Goal: Information Seeking & Learning: Learn about a topic

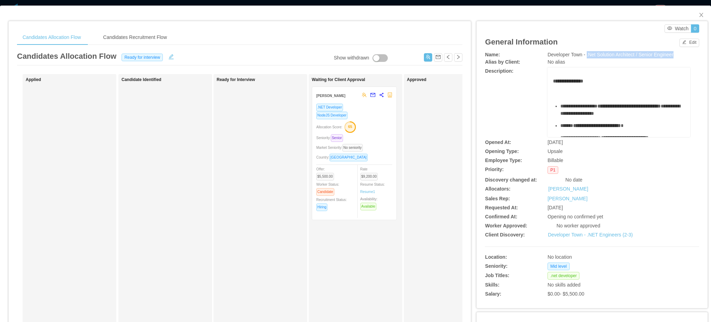
drag, startPoint x: 582, startPoint y: 53, endPoint x: 675, endPoint y: 55, distance: 93.1
click at [675, 55] on div "Developer Town - .Net Solution Architect / Senior Engineer" at bounding box center [619, 54] width 143 height 7
copy span ".Net Solution Architect / Senior Engineer"
click at [680, 46] on button "Edit" at bounding box center [690, 43] width 20 height 8
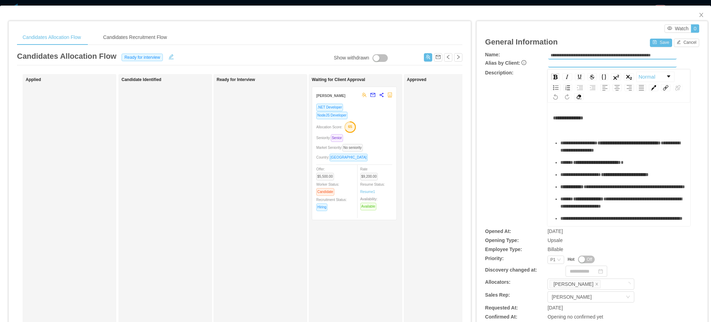
click at [573, 130] on div "rdw-editor" at bounding box center [619, 129] width 132 height 7
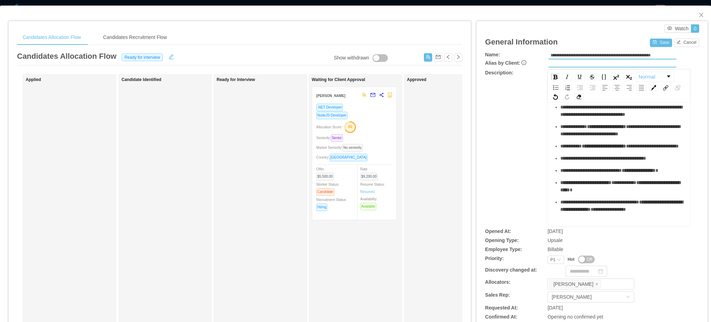
scroll to position [354, 0]
click at [607, 214] on div "**********" at bounding box center [619, 47] width 132 height 357
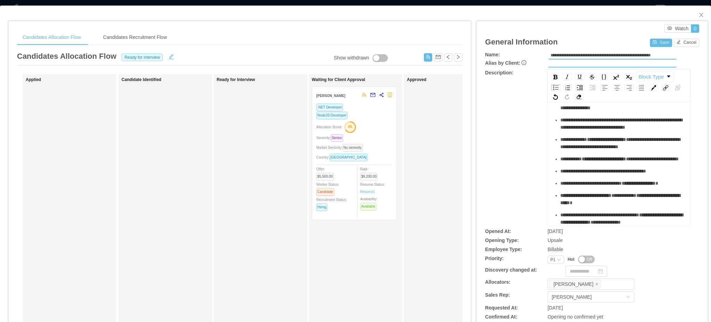
scroll to position [188, 0]
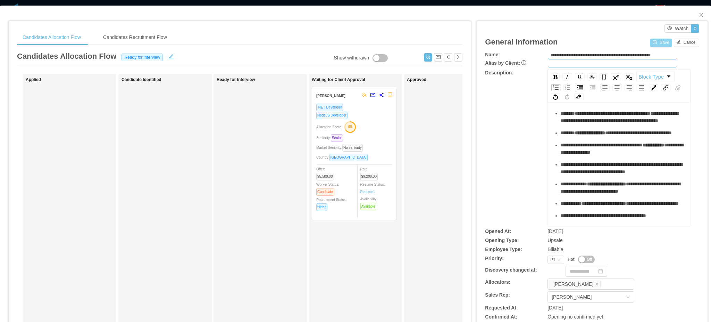
click at [653, 43] on button "Save" at bounding box center [661, 43] width 22 height 8
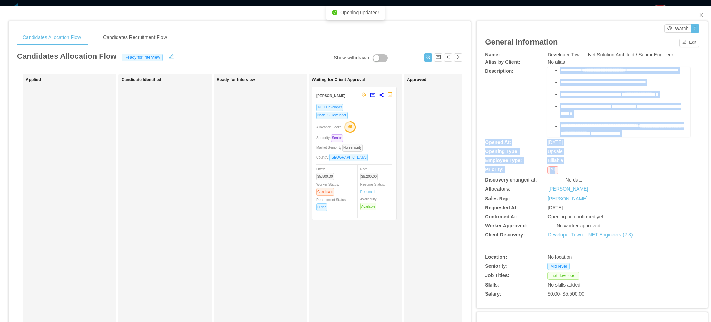
scroll to position [379, 0]
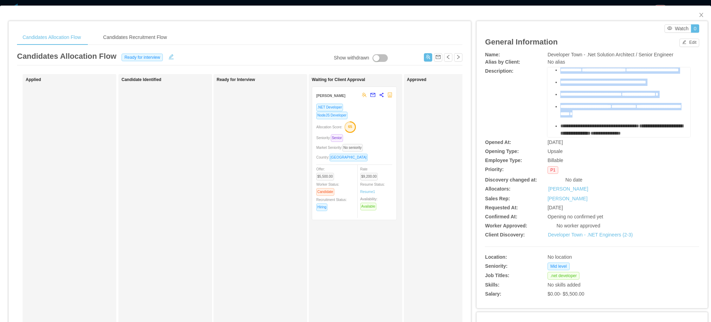
drag, startPoint x: 548, startPoint y: 80, endPoint x: 656, endPoint y: 115, distance: 114.0
copy div "**********"
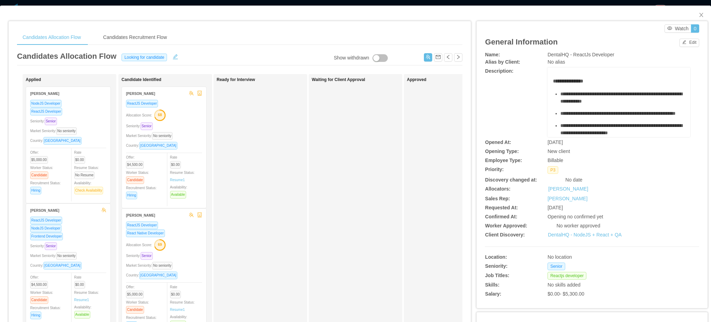
click at [554, 55] on span "DentalHQ - ReactJs Developer" at bounding box center [581, 55] width 67 height 6
copy span "DentalHQ - ReactJs Developer"
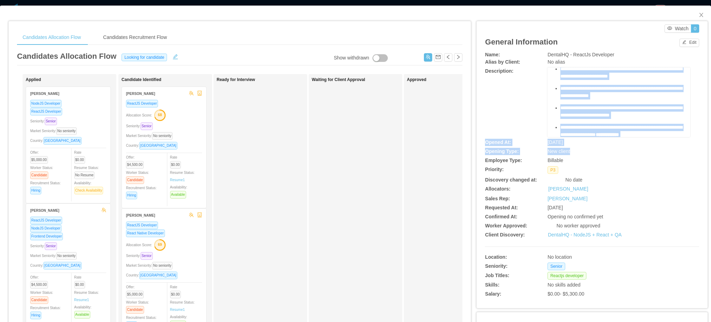
scroll to position [309, 0]
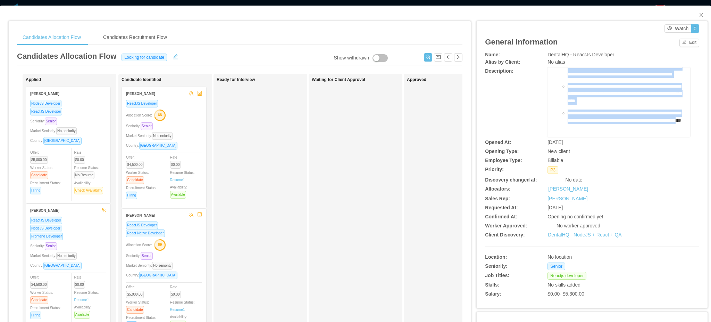
drag, startPoint x: 548, startPoint y: 80, endPoint x: 628, endPoint y: 109, distance: 85.0
copy div "**********"
click at [688, 39] on button "Edit" at bounding box center [690, 43] width 20 height 8
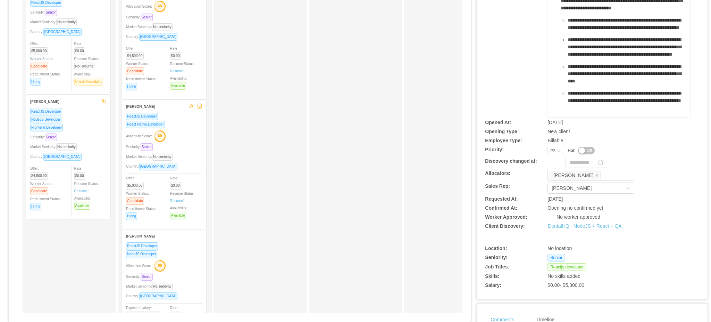
scroll to position [92, 0]
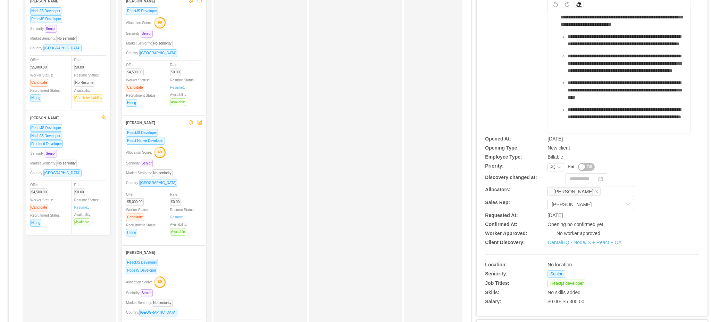
click at [636, 119] on div "**********" at bounding box center [626, 113] width 117 height 15
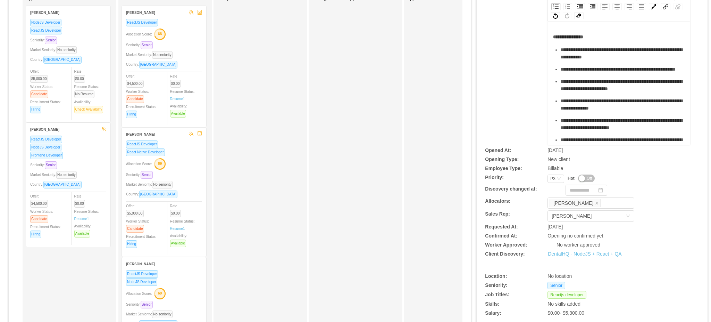
scroll to position [0, 0]
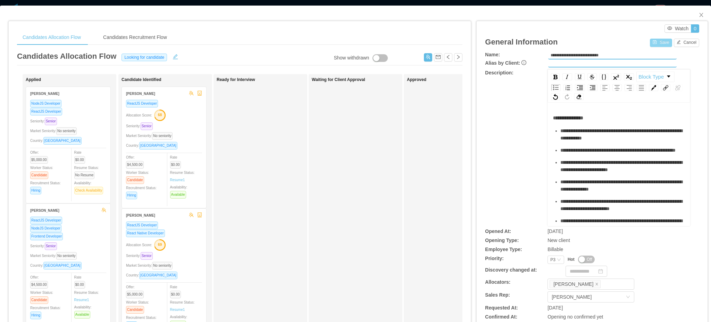
click at [657, 44] on button "Save" at bounding box center [661, 43] width 22 height 8
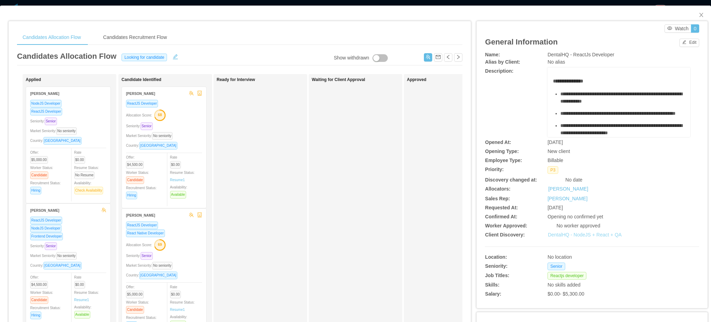
click at [578, 235] on link "DentalHQ - NodeJS + React + QA" at bounding box center [585, 235] width 74 height 6
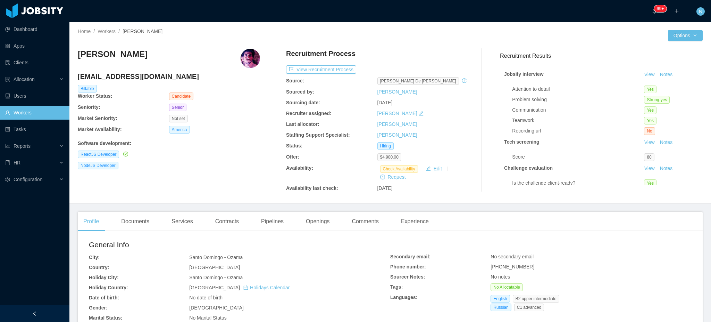
click at [514, 266] on span "[PHONE_NUMBER]" at bounding box center [513, 267] width 44 height 6
click at [514, 266] on span "+18295484684" at bounding box center [513, 267] width 44 height 6
copy span "+18295484684"
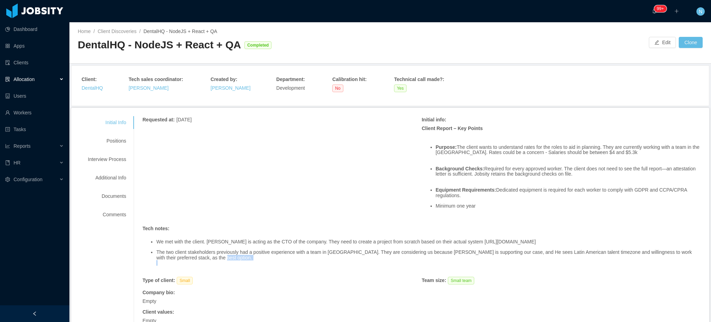
drag, startPoint x: 234, startPoint y: 264, endPoint x: 235, endPoint y: 267, distance: 3.5
click at [235, 267] on div "We met with the client. Jeff is acting as the CTO of the company. They need to …" at bounding box center [421, 252] width 559 height 39
click at [238, 255] on li "The two client stakeholders previously had a positive experience with a team in…" at bounding box center [428, 254] width 545 height 11
drag, startPoint x: 477, startPoint y: 192, endPoint x: 479, endPoint y: 199, distance: 6.7
click at [479, 199] on ul "Purpose: The client wants to understand rates for the roles to aid in planning.…" at bounding box center [561, 176] width 279 height 75
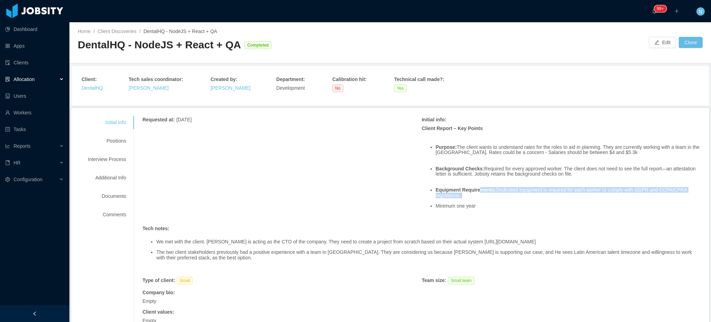
click at [479, 199] on ul "Purpose: The client wants to understand rates for the roles to aid in planning.…" at bounding box center [561, 176] width 279 height 75
drag, startPoint x: 604, startPoint y: 190, endPoint x: 634, endPoint y: 190, distance: 30.2
click at [634, 190] on li "Equipment Requirements: Dedicated equipment is required for each worker to comp…" at bounding box center [568, 192] width 265 height 11
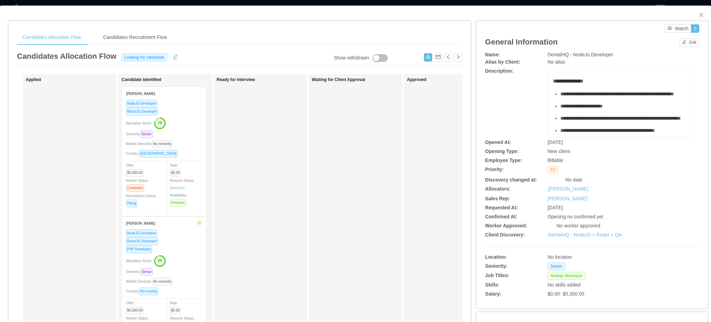
click at [587, 57] on span "DentalHQ - NodeJs Developer" at bounding box center [581, 55] width 66 height 6
copy span "DentalHQ - NodeJs Developer"
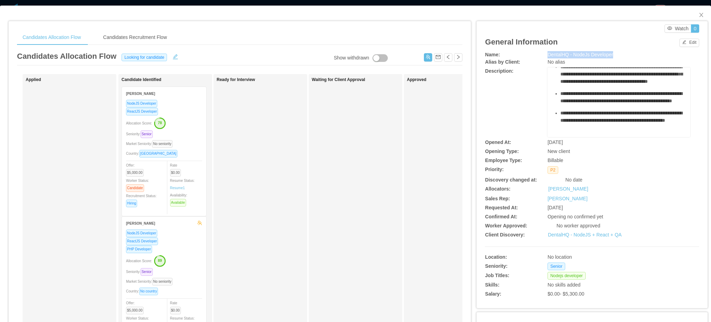
scroll to position [256, 0]
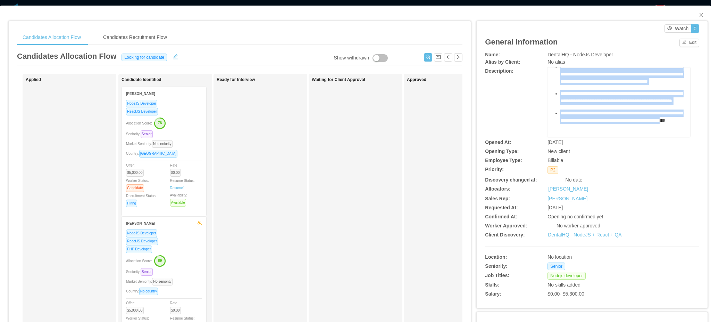
drag, startPoint x: 548, startPoint y: 81, endPoint x: 629, endPoint y: 106, distance: 85.2
click at [629, 106] on div "**********" at bounding box center [619, 30] width 132 height 213
click at [627, 109] on div "**********" at bounding box center [623, 116] width 125 height 15
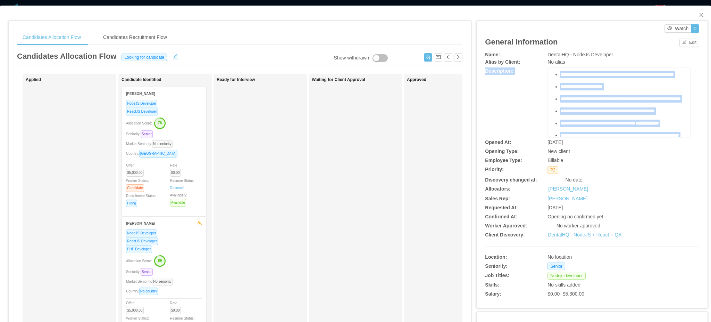
scroll to position [0, 0]
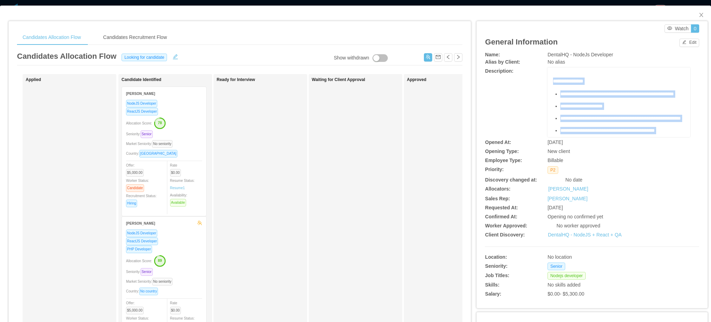
drag, startPoint x: 648, startPoint y: 80, endPoint x: 549, endPoint y: 80, distance: 99.0
click at [553, 80] on div "**********" at bounding box center [619, 183] width 132 height 213
copy div "**********"
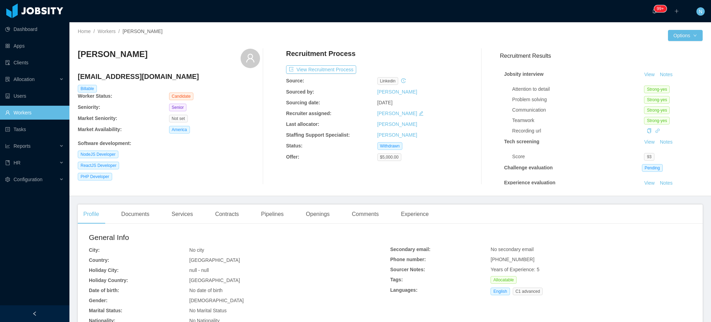
click at [498, 258] on span "[PHONE_NUMBER]" at bounding box center [513, 259] width 44 height 6
copy span "[PHONE_NUMBER]"
drag, startPoint x: 328, startPoint y: 72, endPoint x: 328, endPoint y: 78, distance: 6.3
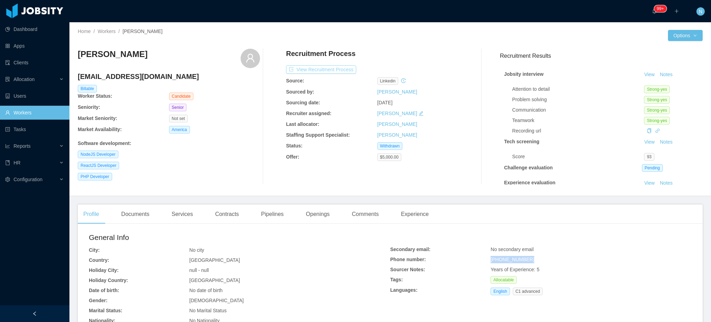
click at [328, 72] on button "View Recruitment Process" at bounding box center [321, 69] width 70 height 8
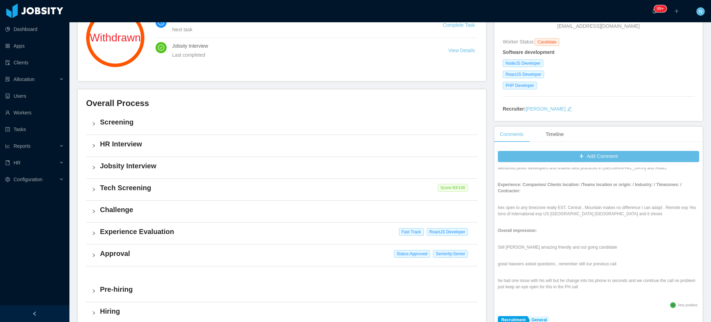
scroll to position [417, 0]
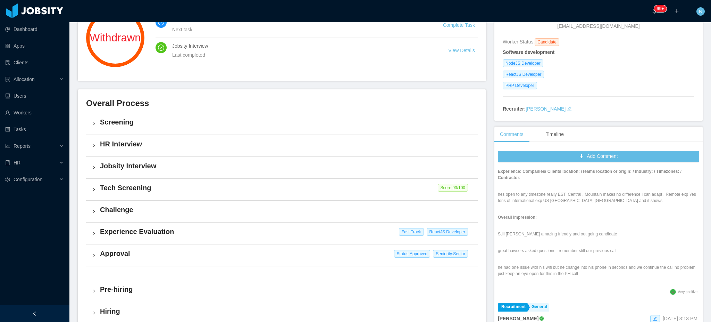
drag, startPoint x: 598, startPoint y: 281, endPoint x: 602, endPoint y: 283, distance: 4.8
click at [602, 276] on p "he had one issue with his wifi but he change into his phone in seconds and we c…" at bounding box center [598, 270] width 201 height 13
drag, startPoint x: 591, startPoint y: 272, endPoint x: 593, endPoint y: 282, distance: 9.9
click at [593, 276] on p "he had one issue with his wifi but he change into his phone in seconds and we c…" at bounding box center [598, 270] width 201 height 13
drag, startPoint x: 569, startPoint y: 252, endPoint x: 576, endPoint y: 260, distance: 10.4
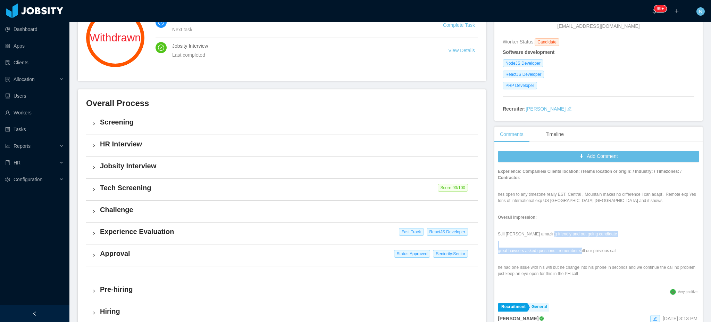
click at [576, 260] on div "Jobsity Interview Comment: Position fit: Loop Crypto - Node+React developer Mat…" at bounding box center [598, 33] width 201 height 506
click at [576, 254] on p "great hawsers asked questions , remember still our previous call" at bounding box center [598, 250] width 201 height 6
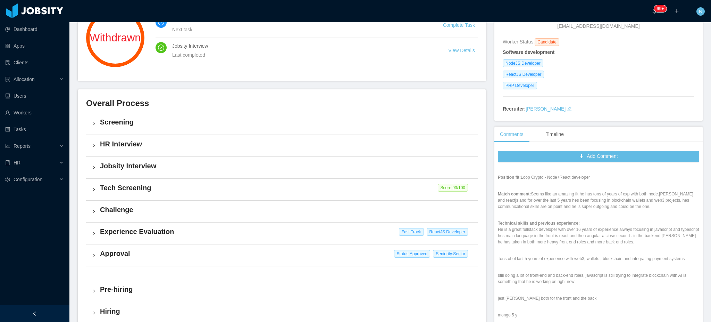
scroll to position [0, 0]
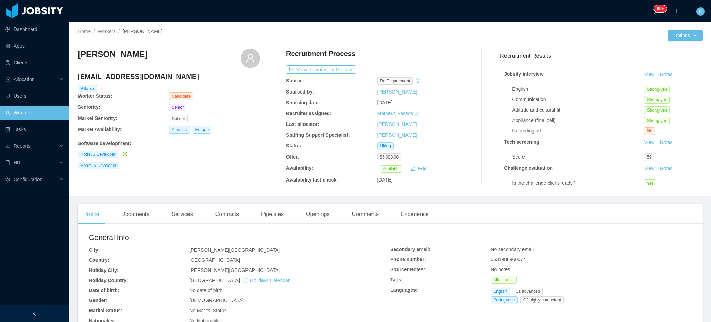
click at [511, 258] on span "5531988960074" at bounding box center [508, 259] width 35 height 6
copy span "5531988960074"
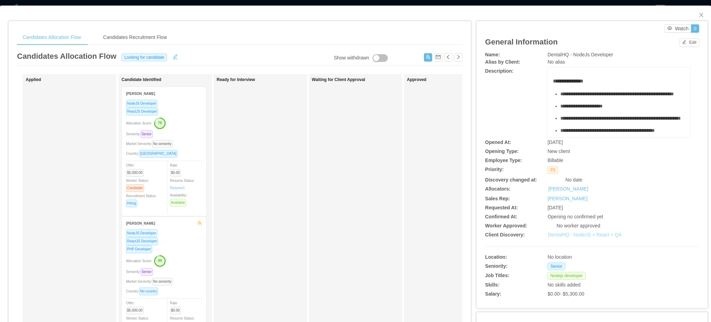
click at [592, 233] on link "DentalHQ - NodeJS + React + QA" at bounding box center [585, 235] width 74 height 6
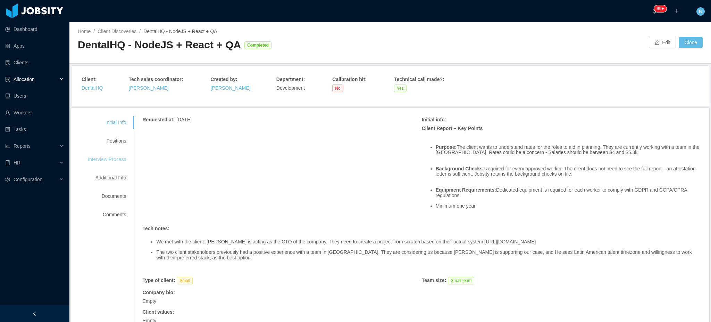
click at [117, 158] on div "Interview Process" at bounding box center [107, 159] width 55 height 13
